Goal: Task Accomplishment & Management: Complete application form

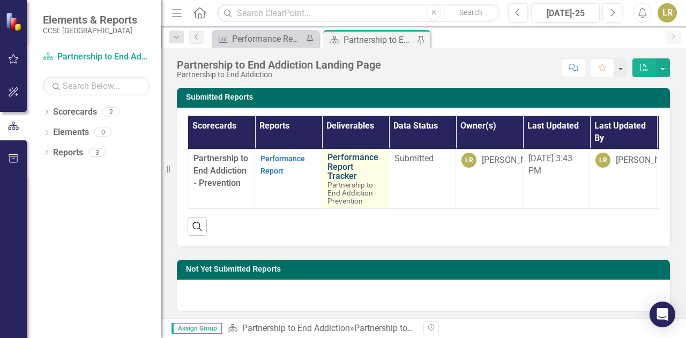
click at [345, 167] on link "Performance Report Tracker" at bounding box center [355, 167] width 56 height 28
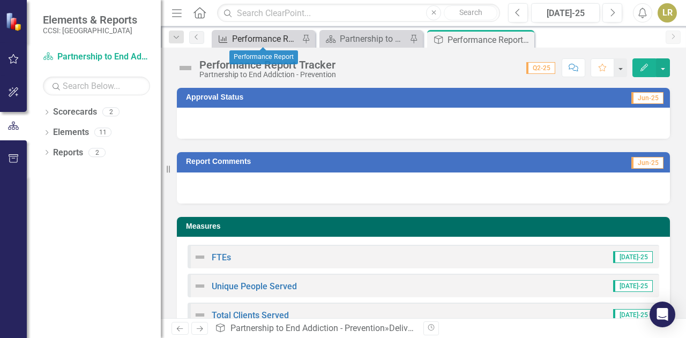
click at [255, 38] on div "Performance Report" at bounding box center [265, 38] width 67 height 13
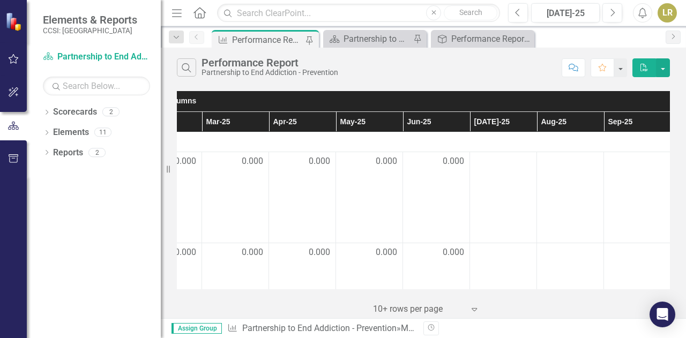
scroll to position [0, 311]
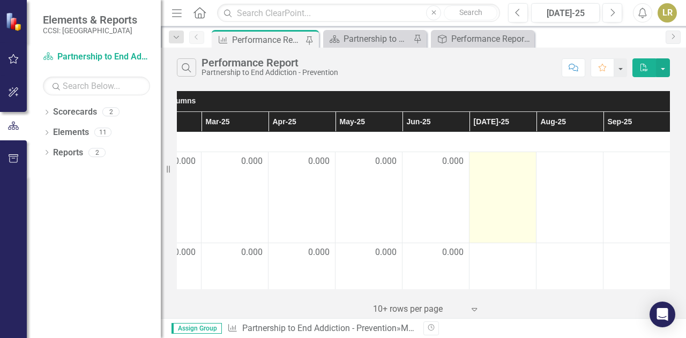
click at [527, 156] on div at bounding box center [503, 161] width 56 height 13
click at [526, 156] on div at bounding box center [503, 161] width 56 height 13
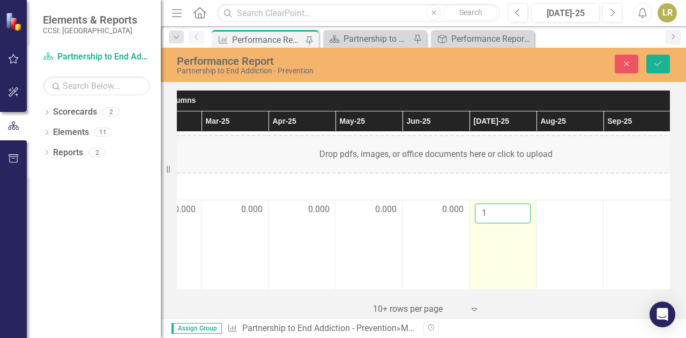
click at [519, 208] on input "1" at bounding box center [503, 214] width 56 height 20
type input "0"
click at [515, 216] on input "0" at bounding box center [503, 214] width 56 height 20
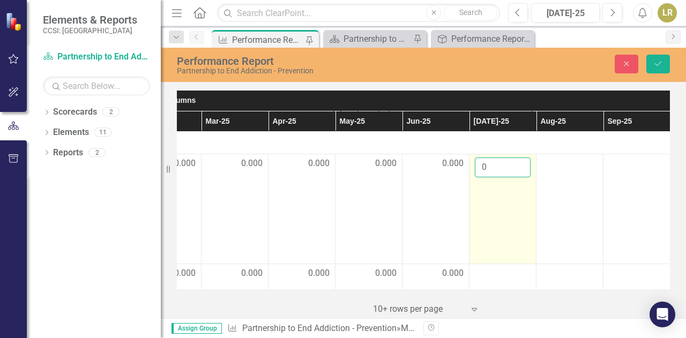
scroll to position [74, 311]
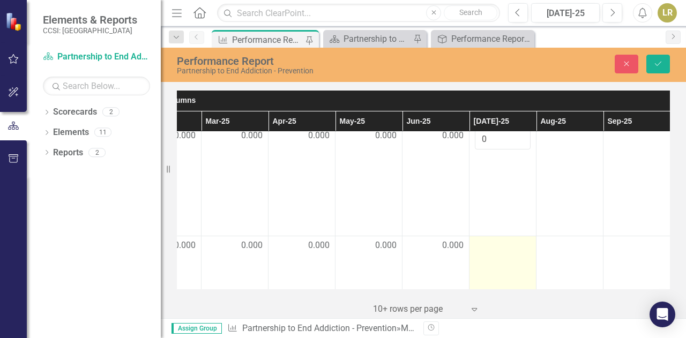
click at [526, 245] on div at bounding box center [503, 245] width 56 height 13
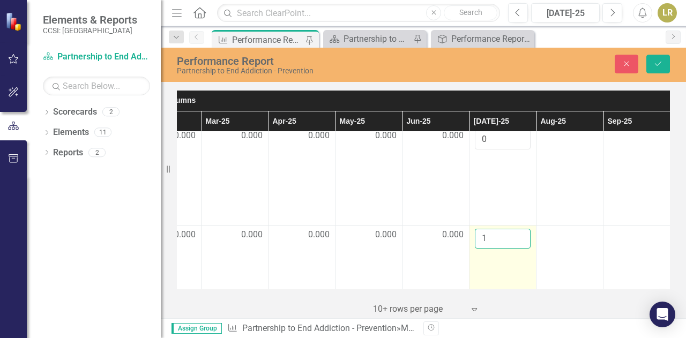
click at [520, 232] on input "1" at bounding box center [503, 239] width 56 height 20
type input "0"
click at [517, 240] on input "0" at bounding box center [503, 239] width 56 height 20
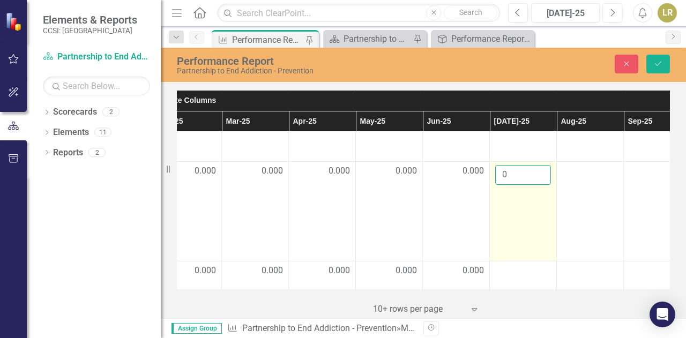
scroll to position [155, 290]
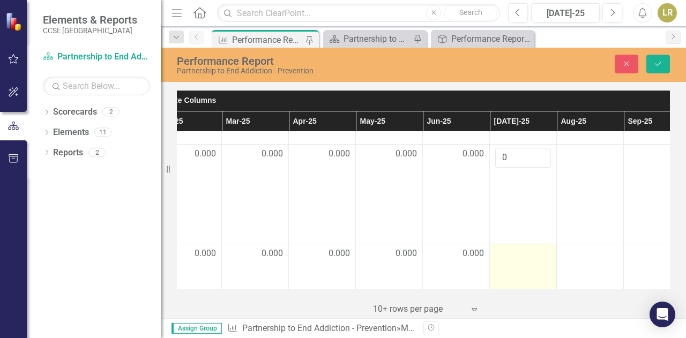
click at [528, 253] on div at bounding box center [523, 253] width 56 height 13
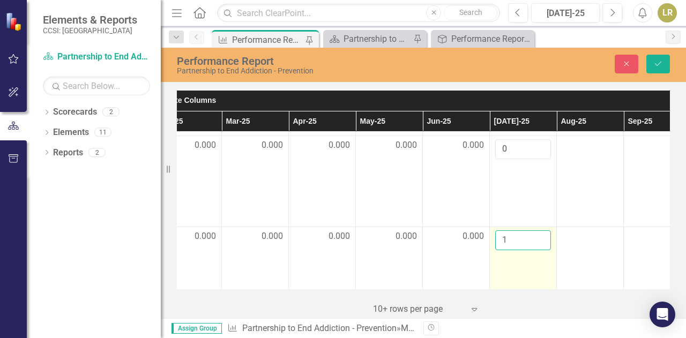
click at [541, 234] on input "1" at bounding box center [523, 240] width 56 height 20
type input "0"
click at [541, 242] on input "0" at bounding box center [523, 240] width 56 height 20
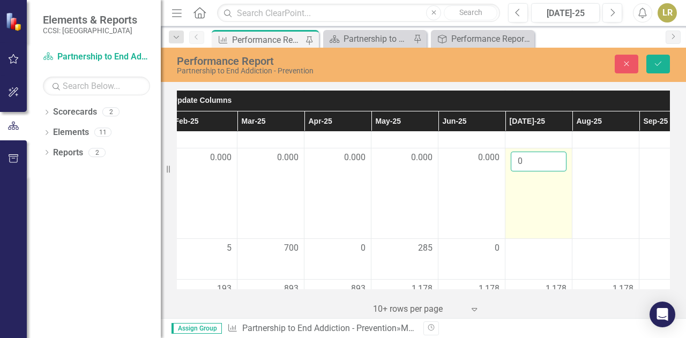
scroll to position [259, 275]
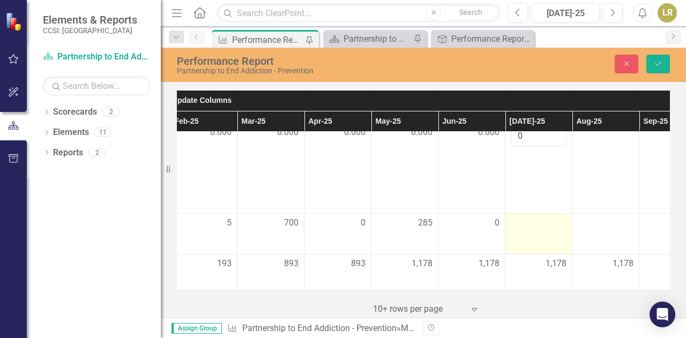
click at [545, 233] on td at bounding box center [538, 234] width 67 height 41
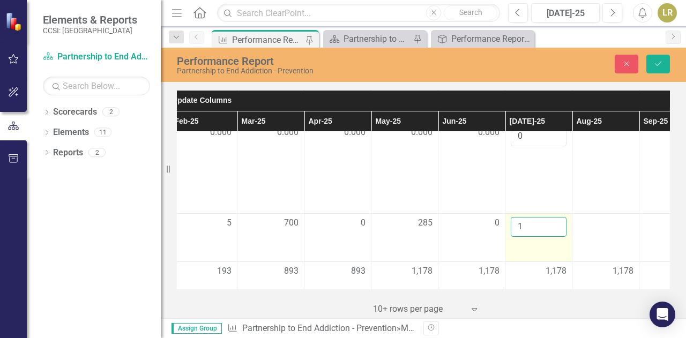
click at [555, 222] on input "1" at bounding box center [538, 227] width 56 height 20
click at [555, 232] on input "1" at bounding box center [538, 227] width 56 height 20
click at [559, 231] on input "1" at bounding box center [538, 227] width 56 height 20
type input "0"
click at [558, 230] on input "0" at bounding box center [538, 227] width 56 height 20
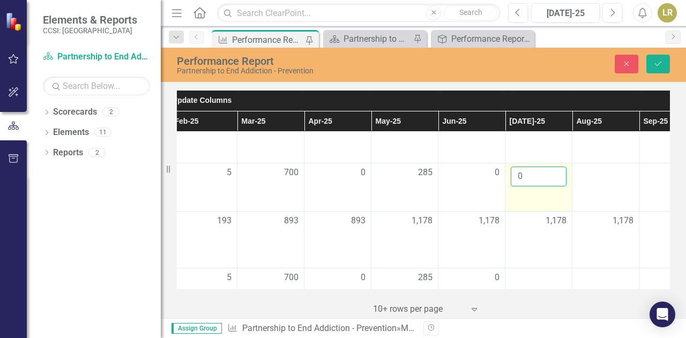
scroll to position [341, 275]
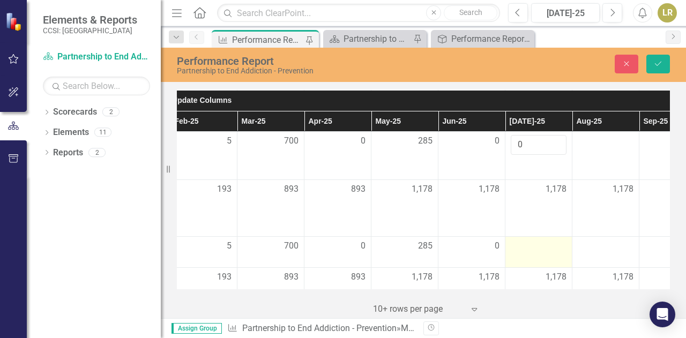
click at [554, 245] on div at bounding box center [538, 246] width 56 height 13
drag, startPoint x: 554, startPoint y: 245, endPoint x: 568, endPoint y: 247, distance: 14.1
click at [568, 247] on td at bounding box center [538, 252] width 67 height 31
click at [561, 246] on div at bounding box center [538, 246] width 56 height 13
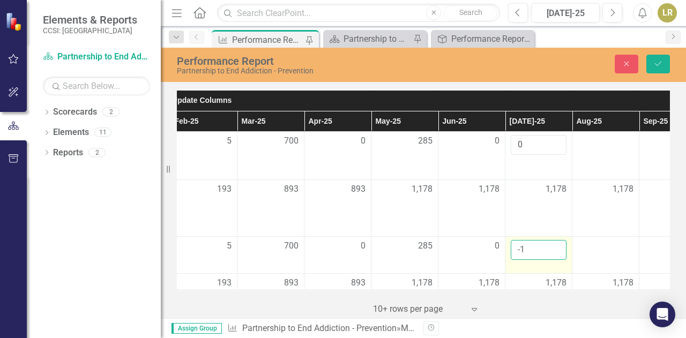
click at [556, 251] on input "-1" at bounding box center [538, 250] width 56 height 20
type input "0"
click at [556, 244] on input "0" at bounding box center [538, 250] width 56 height 20
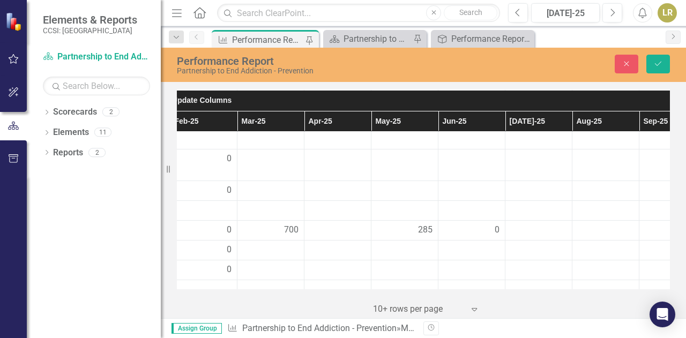
scroll to position [637, 275]
click at [565, 235] on div at bounding box center [538, 228] width 56 height 13
click at [554, 238] on input "1" at bounding box center [538, 232] width 56 height 20
click at [551, 242] on input "0" at bounding box center [538, 232] width 56 height 20
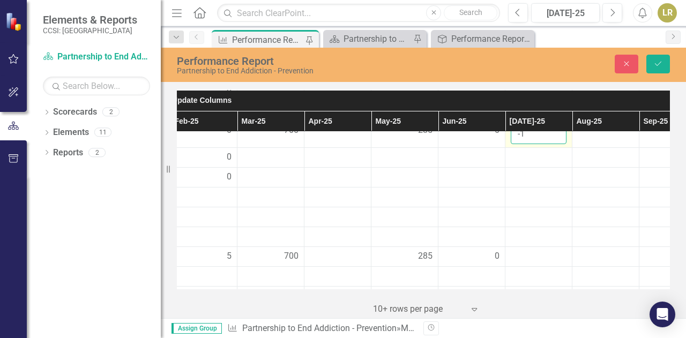
scroll to position [737, 275]
type input "-1"
click at [561, 261] on div at bounding box center [538, 254] width 56 height 13
click at [558, 268] on input "-1" at bounding box center [538, 258] width 56 height 20
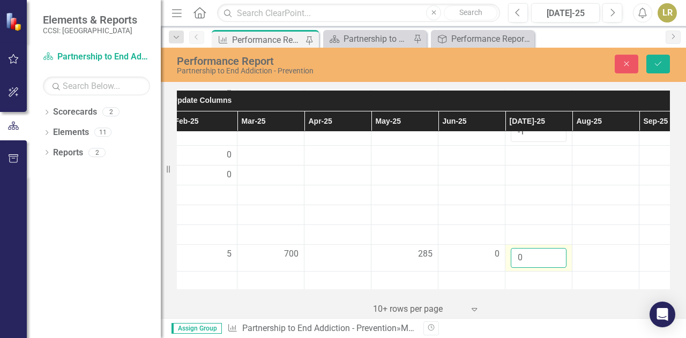
click at [555, 261] on input "0" at bounding box center [538, 258] width 56 height 20
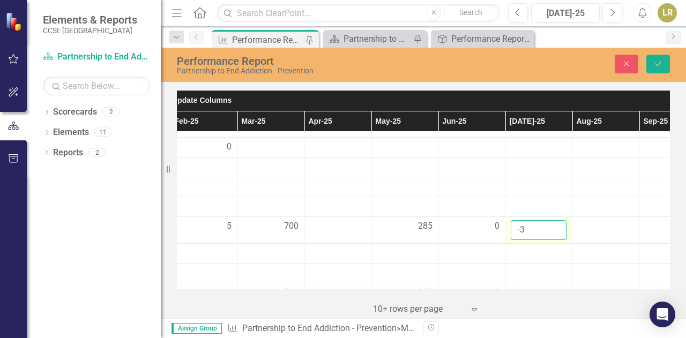
scroll to position [826, 275]
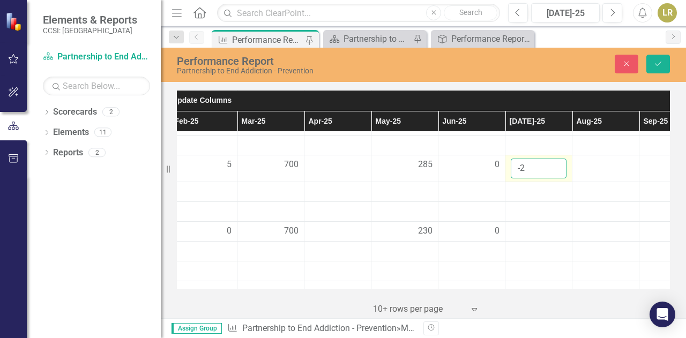
click at [554, 175] on input "-2" at bounding box center [538, 169] width 56 height 20
click at [553, 174] on input "-1" at bounding box center [538, 169] width 56 height 20
type input "0"
click at [553, 174] on input "0" at bounding box center [538, 169] width 56 height 20
click at [563, 238] on div at bounding box center [538, 231] width 56 height 13
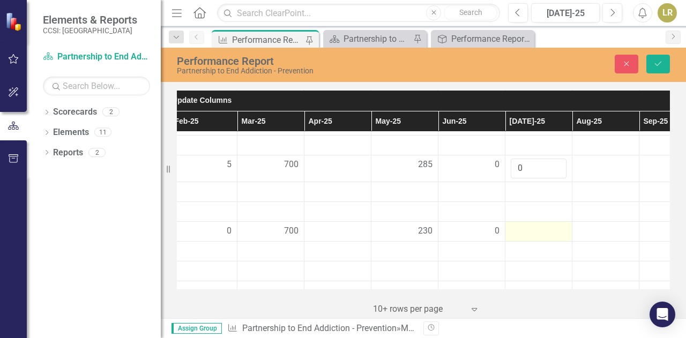
click at [563, 238] on div at bounding box center [538, 231] width 56 height 13
click at [557, 238] on input "1" at bounding box center [538, 235] width 56 height 20
type input "0"
click at [557, 245] on input "0" at bounding box center [538, 235] width 56 height 20
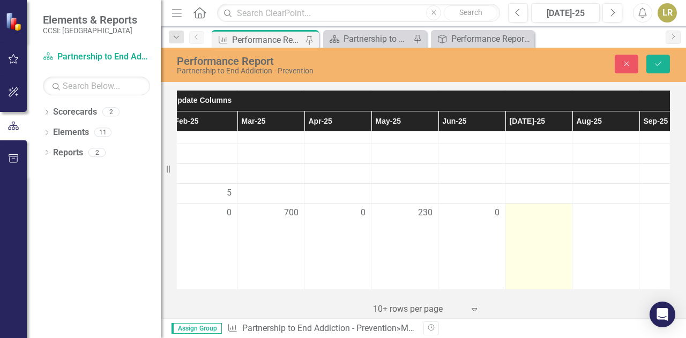
click at [562, 219] on div at bounding box center [538, 213] width 56 height 13
click at [555, 223] on input "1" at bounding box center [538, 217] width 56 height 20
click at [554, 217] on input "2" at bounding box center [538, 217] width 56 height 20
click at [555, 227] on input "1" at bounding box center [538, 217] width 56 height 20
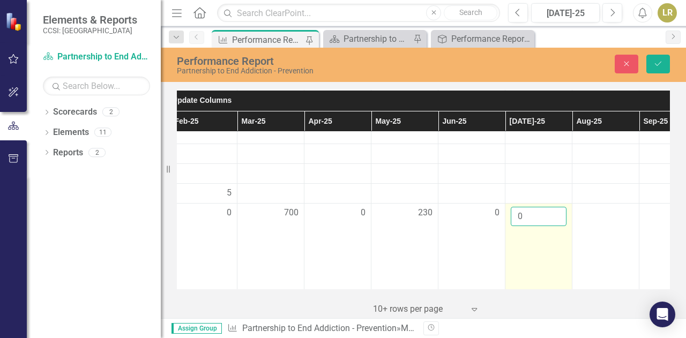
type input "0"
click at [555, 227] on input "0" at bounding box center [538, 217] width 56 height 20
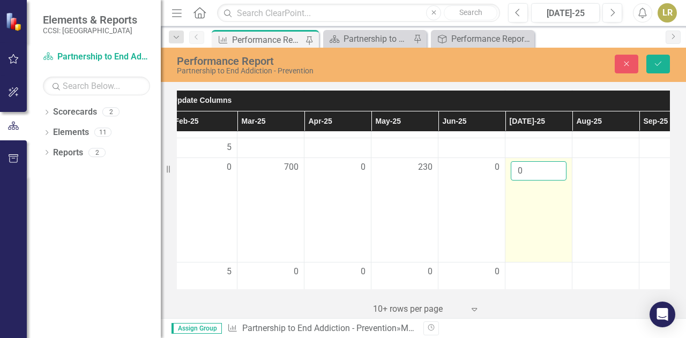
scroll to position [1069, 275]
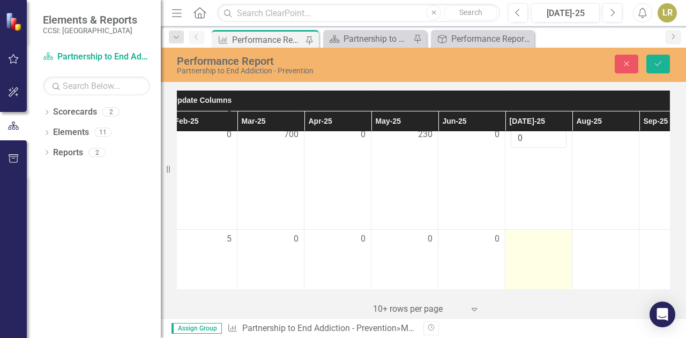
click at [559, 246] on div at bounding box center [538, 239] width 56 height 13
click at [558, 253] on input "-1" at bounding box center [538, 243] width 56 height 20
type input "0"
click at [555, 244] on input "0" at bounding box center [538, 243] width 56 height 20
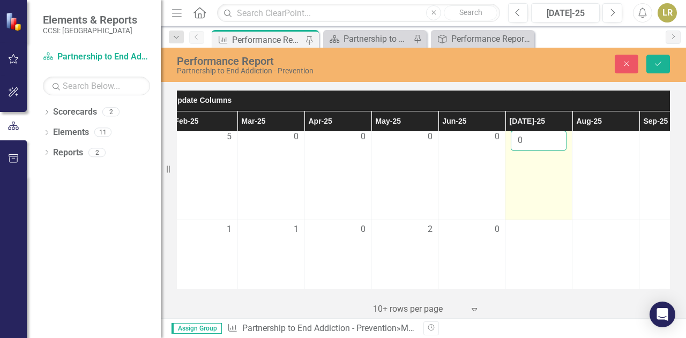
scroll to position [1175, 275]
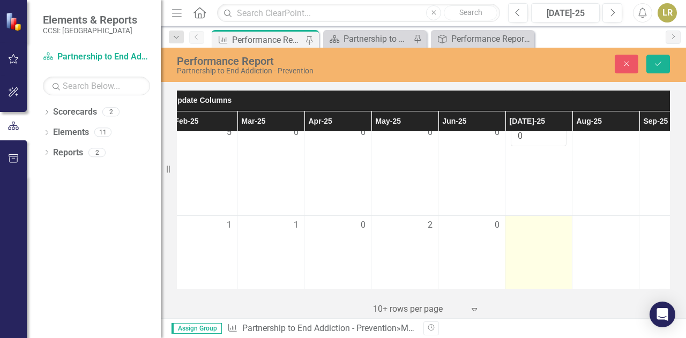
click at [555, 232] on div at bounding box center [538, 225] width 56 height 13
click at [559, 235] on input "1" at bounding box center [538, 229] width 56 height 20
type input "0"
click at [557, 239] on input "0" at bounding box center [538, 229] width 56 height 20
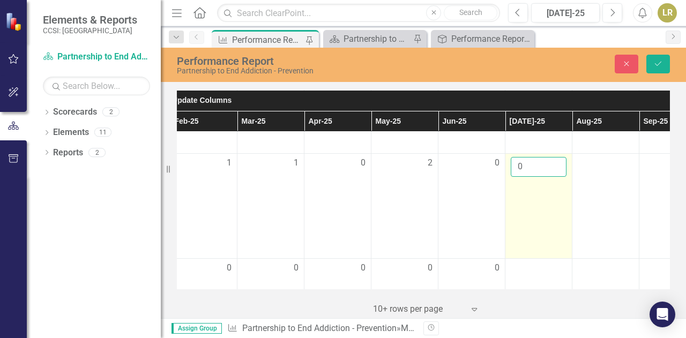
scroll to position [1311, 275]
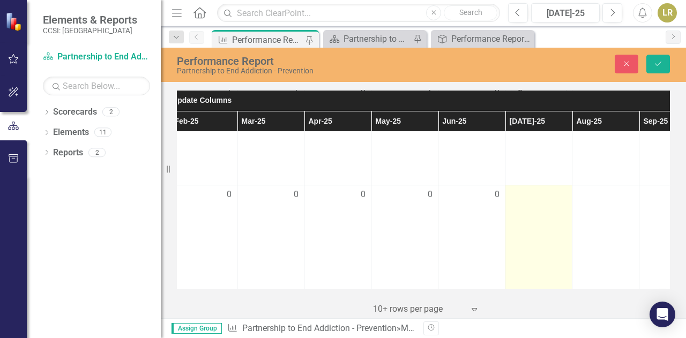
click at [554, 210] on td at bounding box center [538, 237] width 67 height 105
click at [554, 207] on input "-1" at bounding box center [538, 199] width 56 height 20
type input "0"
click at [552, 200] on input "0" at bounding box center [538, 199] width 56 height 20
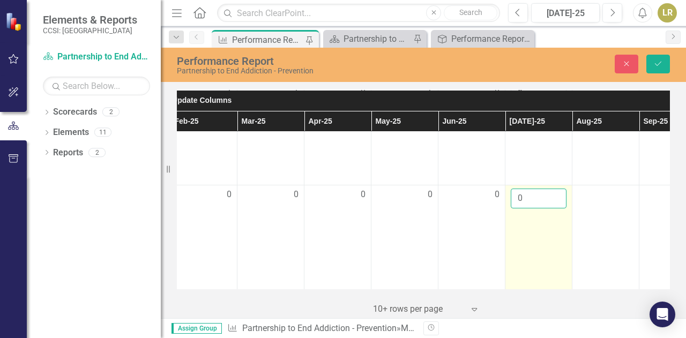
scroll to position [1338, 275]
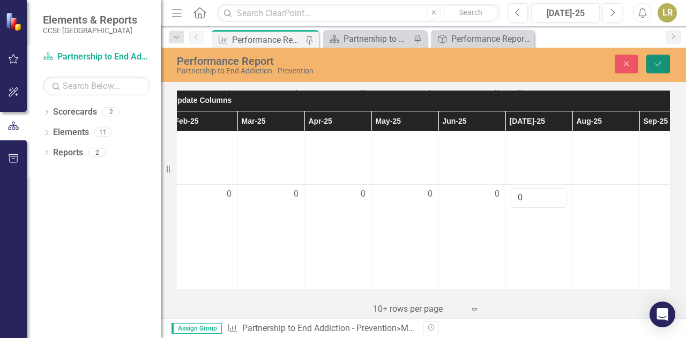
click at [656, 68] on button "Save" at bounding box center [658, 64] width 24 height 19
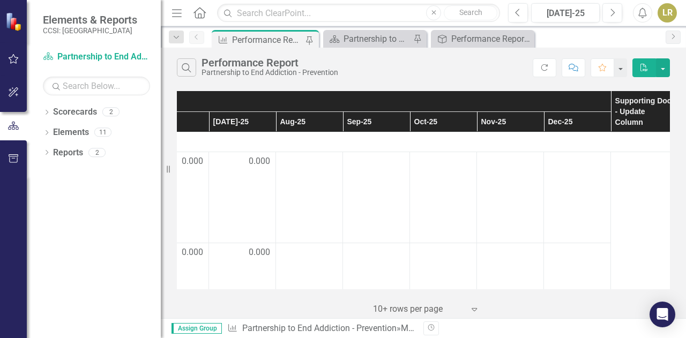
scroll to position [0, 653]
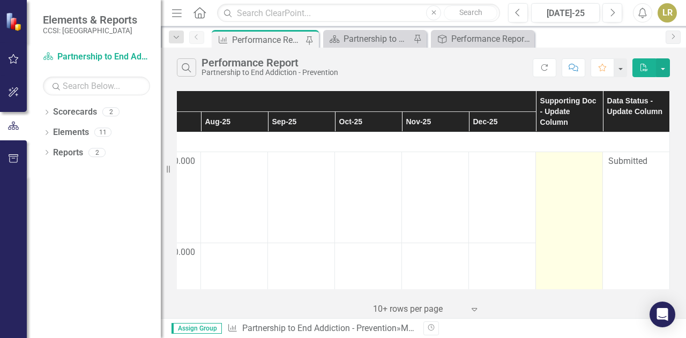
click at [578, 162] on div at bounding box center [569, 161] width 56 height 13
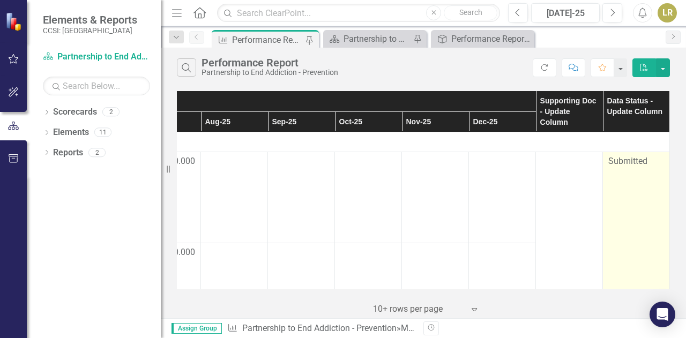
click at [622, 160] on span "Submitted" at bounding box center [627, 161] width 39 height 10
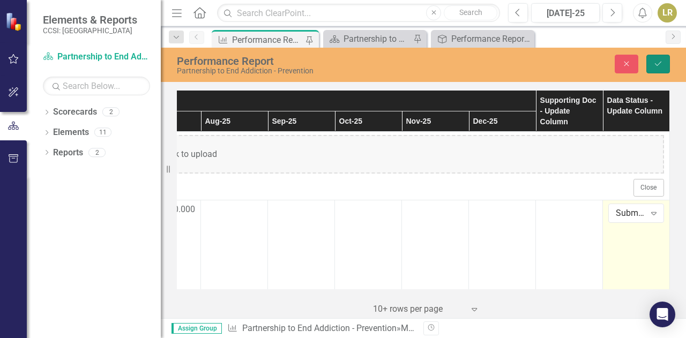
click at [655, 61] on icon "Save" at bounding box center [658, 63] width 10 height 7
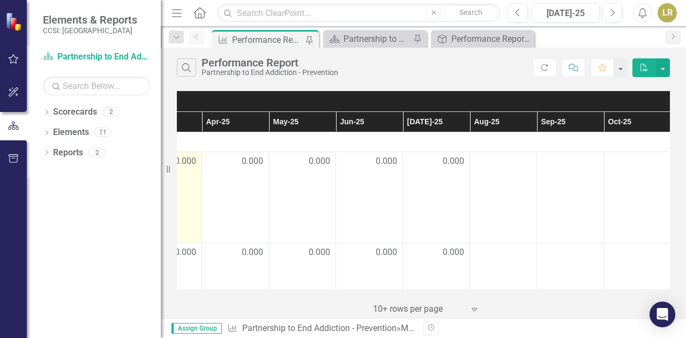
scroll to position [0, 377]
click at [660, 14] on div "LR" at bounding box center [666, 12] width 19 height 19
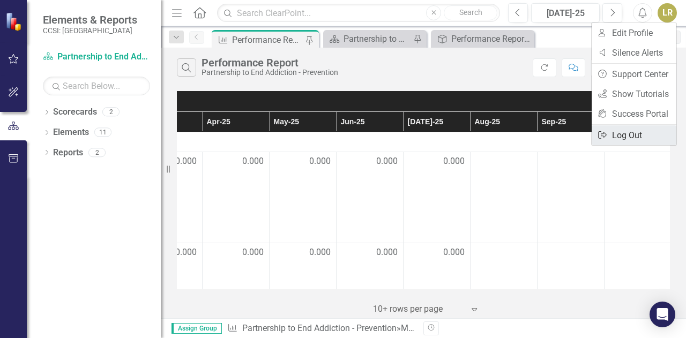
click at [614, 134] on link "Logout Log Out" at bounding box center [633, 135] width 85 height 20
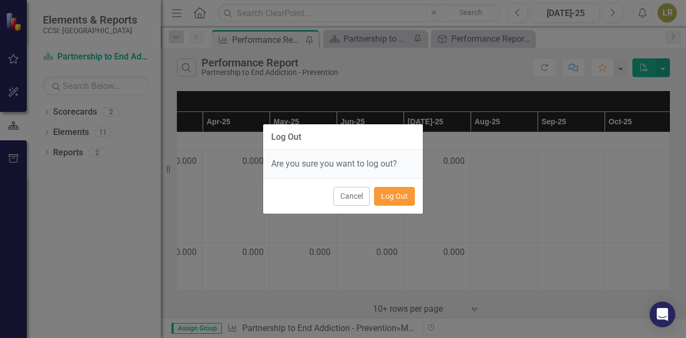
click at [394, 192] on button "Log Out" at bounding box center [394, 196] width 41 height 19
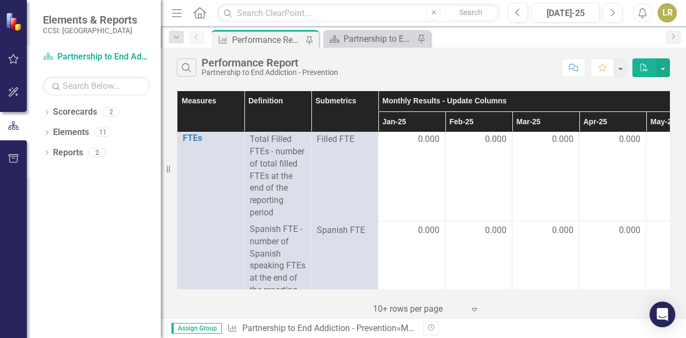
scroll to position [22, 1]
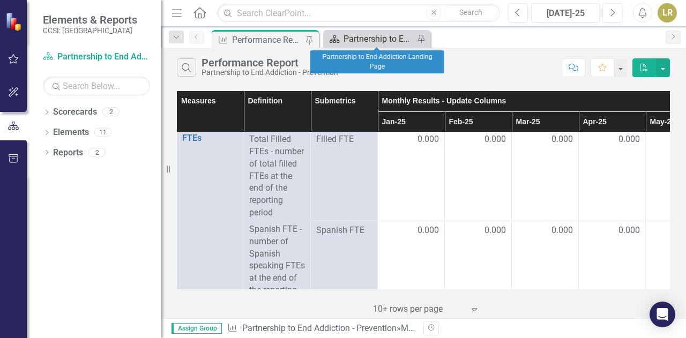
click at [356, 37] on div "Partnership to End Addiction Landing Page" at bounding box center [378, 38] width 71 height 13
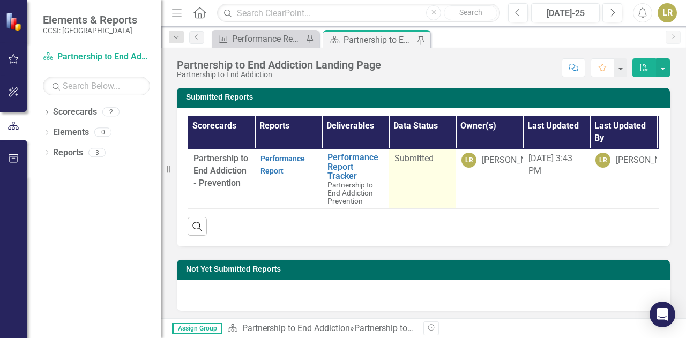
scroll to position [0, 72]
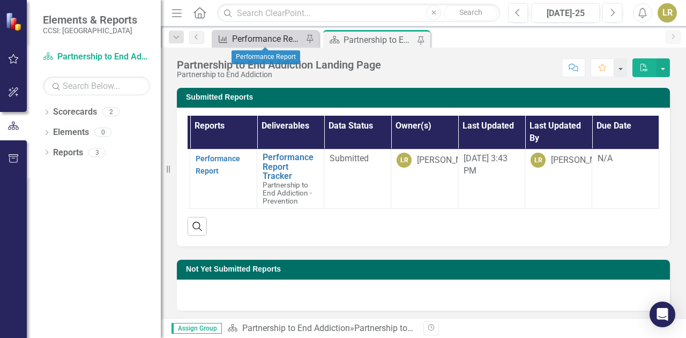
click at [234, 42] on div "Performance Report" at bounding box center [267, 38] width 71 height 13
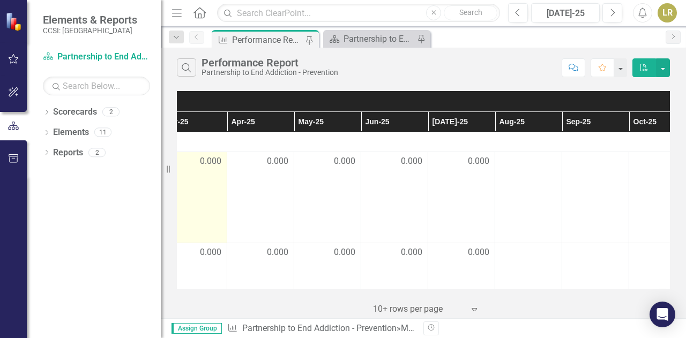
scroll to position [0, 352]
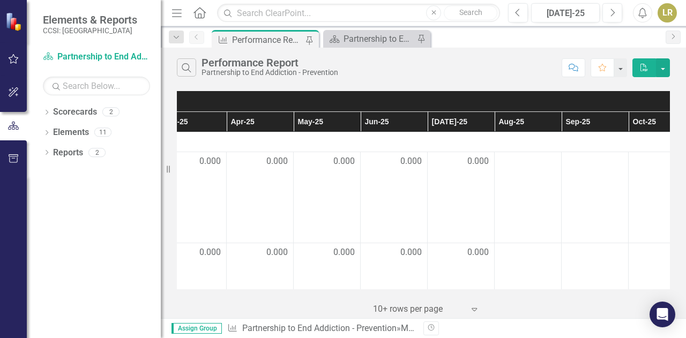
click at [667, 12] on div "LR" at bounding box center [666, 12] width 19 height 19
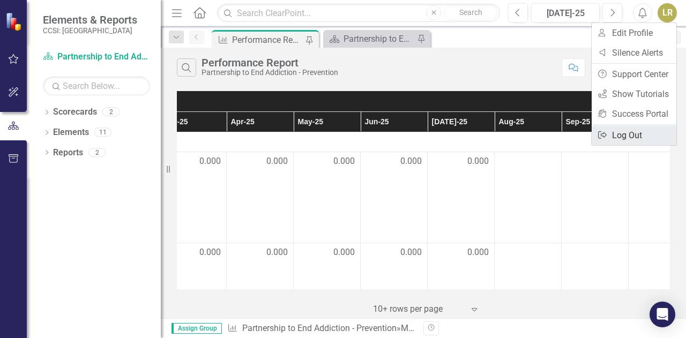
click at [614, 137] on link "Logout Log Out" at bounding box center [633, 135] width 85 height 20
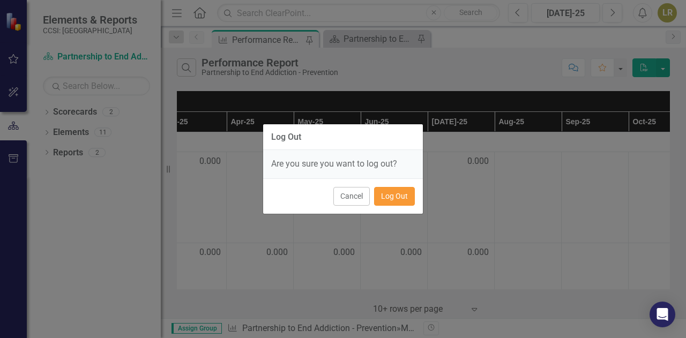
click at [407, 195] on button "Log Out" at bounding box center [394, 196] width 41 height 19
